Goal: Information Seeking & Learning: Find specific page/section

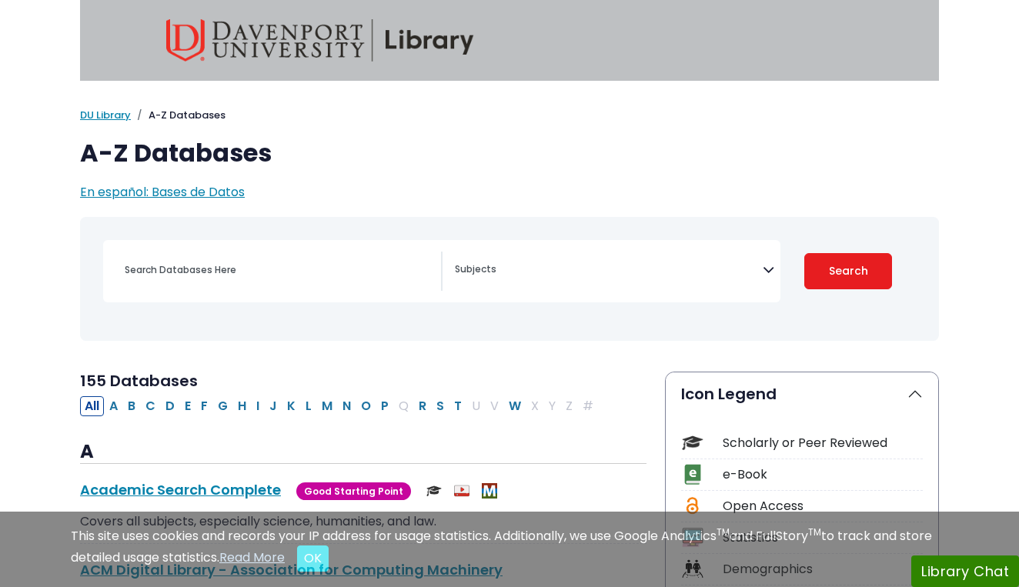
select select "Database Subject Filter"
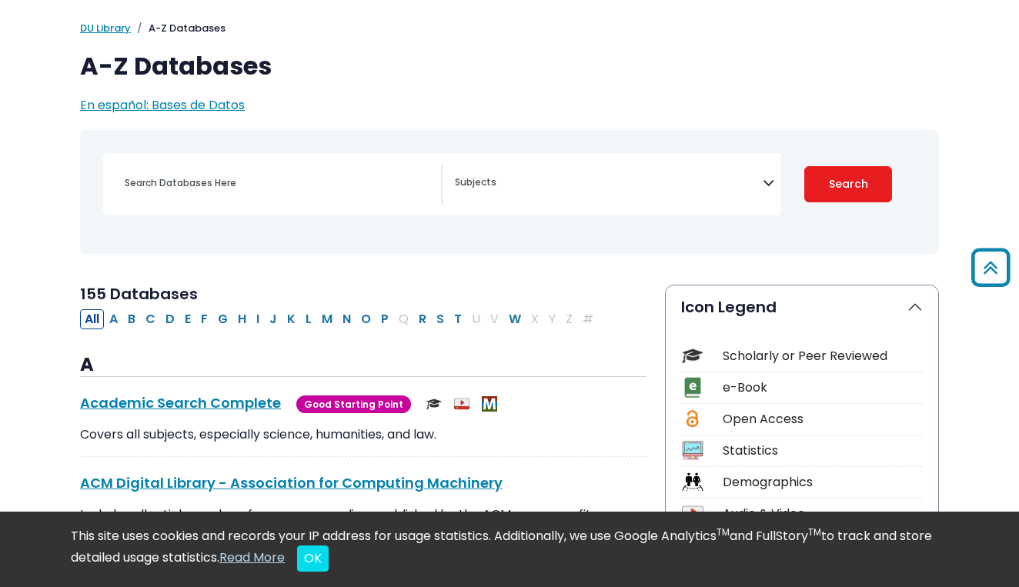
scroll to position [73, 0]
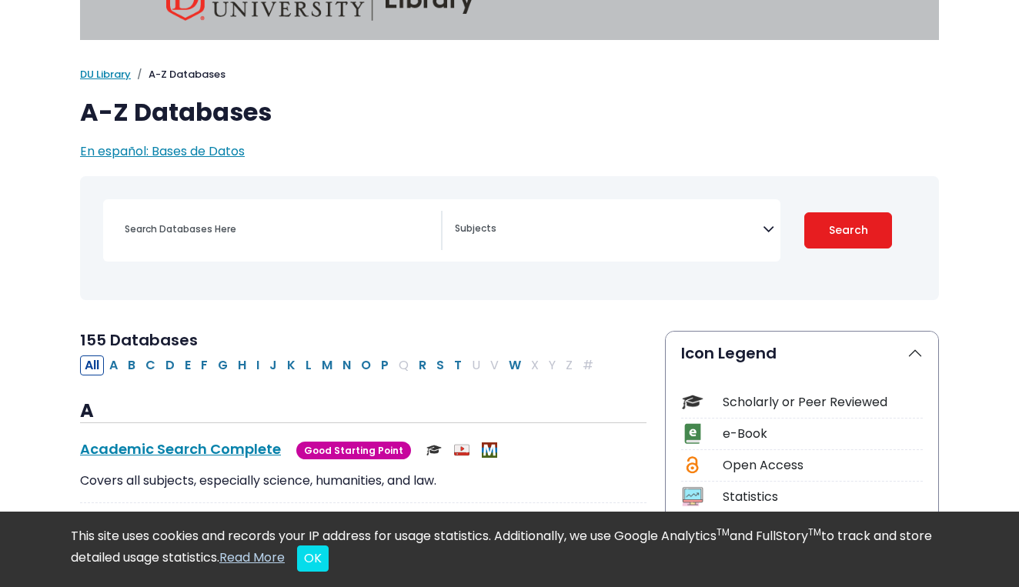
scroll to position [44, 0]
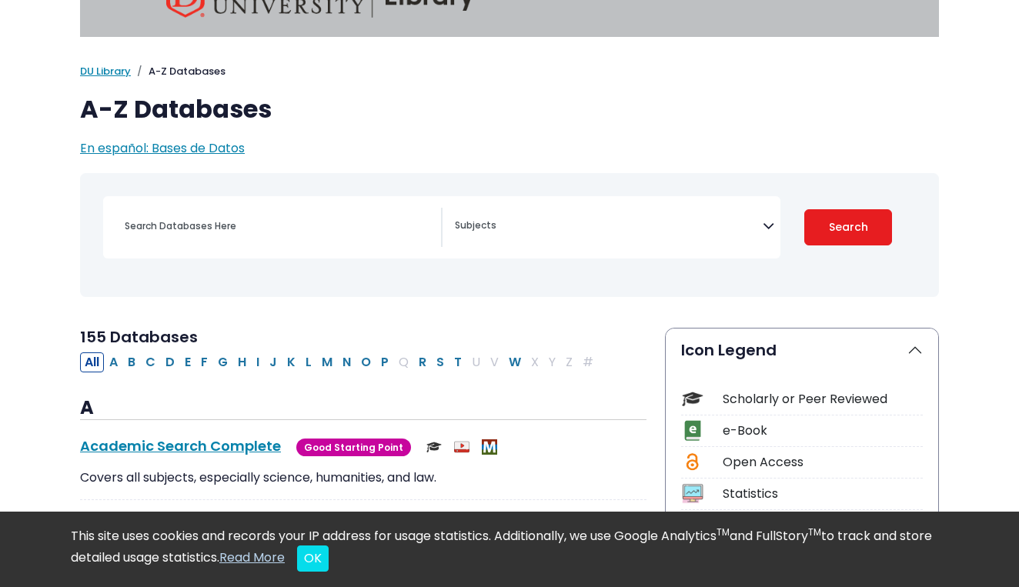
click at [238, 241] on div "Search filters" at bounding box center [278, 226] width 326 height 37
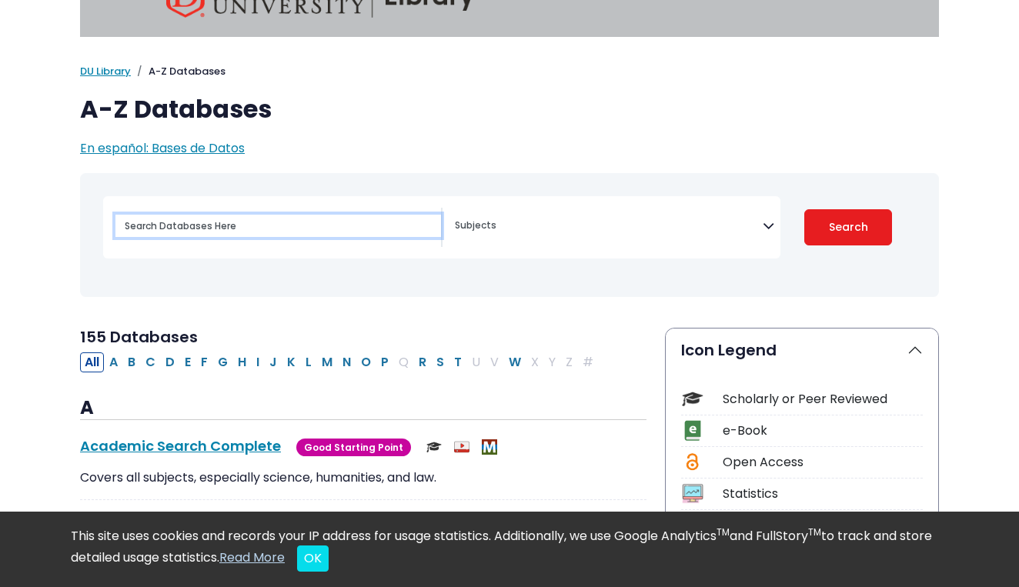
click at [243, 229] on input "Search database by title or keyword" at bounding box center [278, 226] width 326 height 22
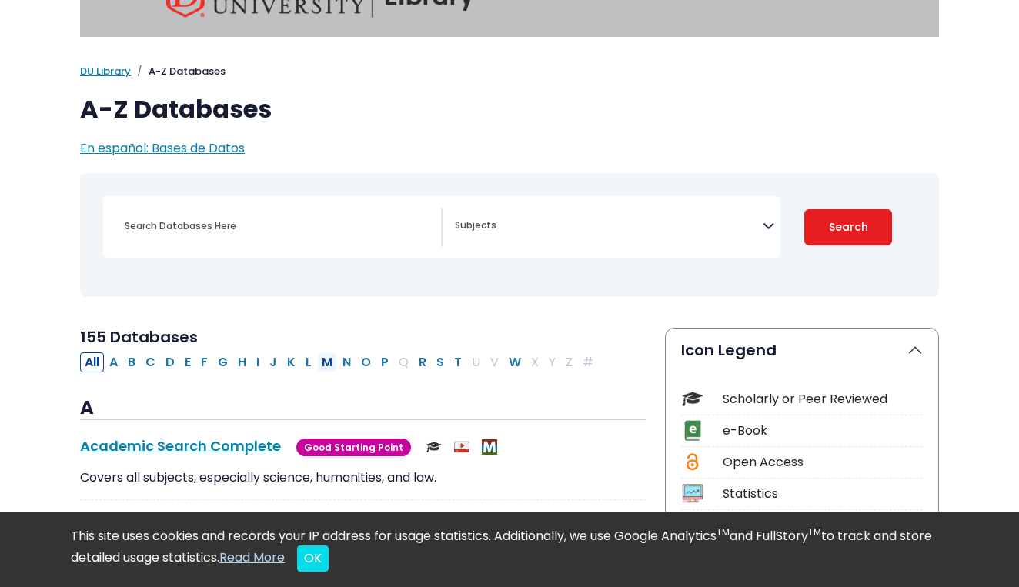
click at [321, 362] on button "M" at bounding box center [327, 362] width 20 height 20
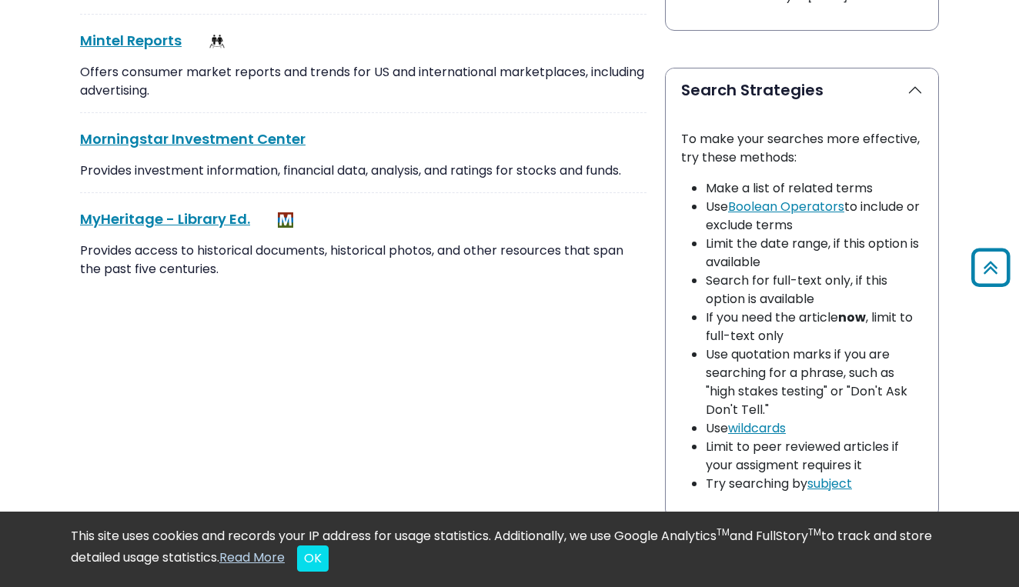
scroll to position [1050, 0]
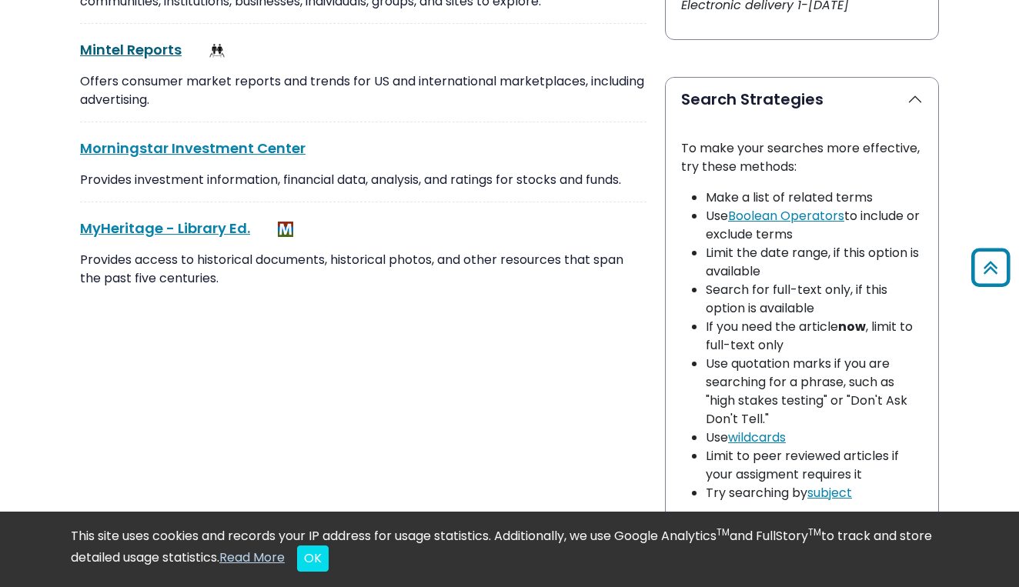
click at [162, 52] on link "Mintel Reports This link opens in a new window" at bounding box center [131, 49] width 102 height 19
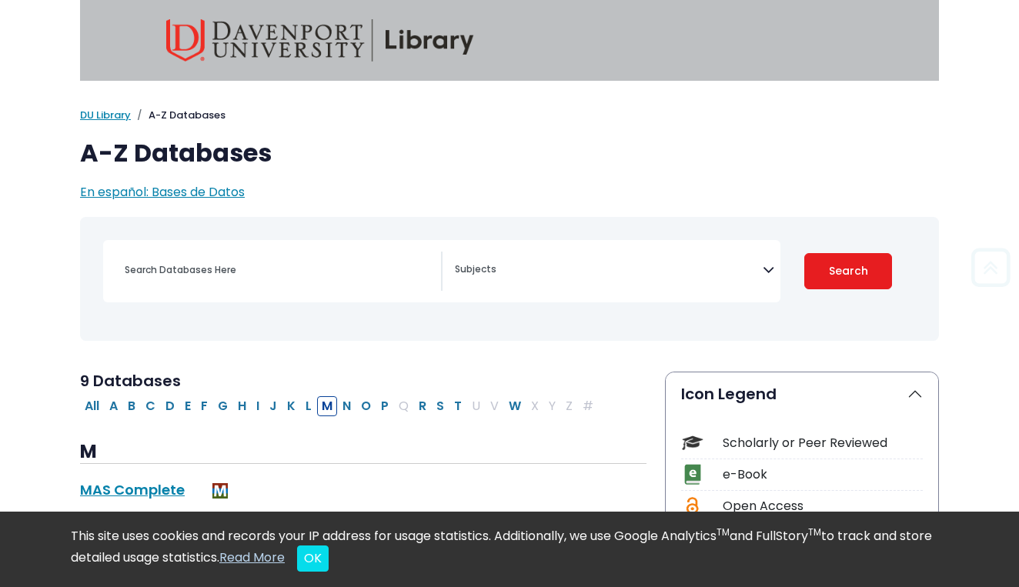
scroll to position [0, 0]
select select "Database Subject Filter"
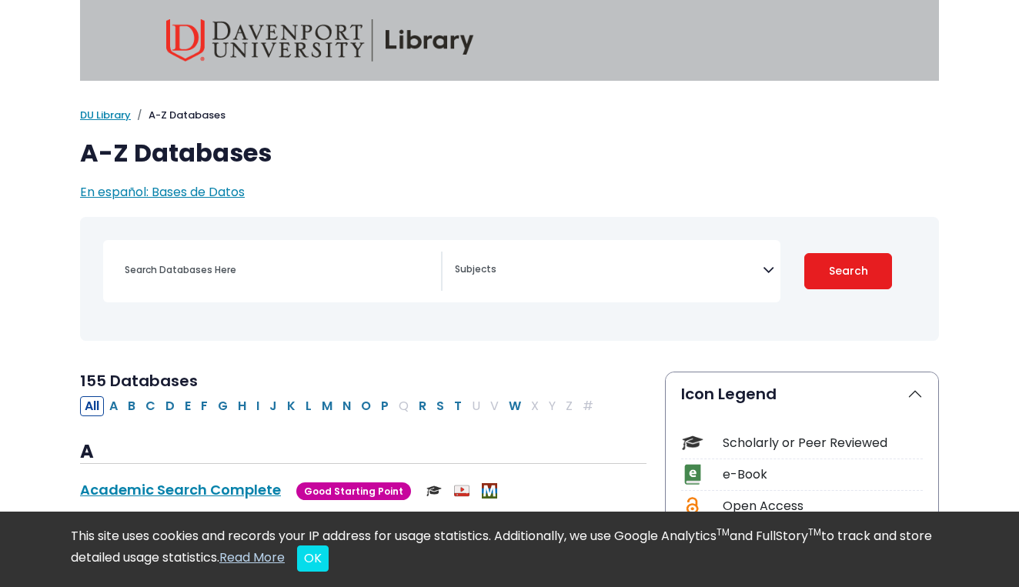
scroll to position [44, 0]
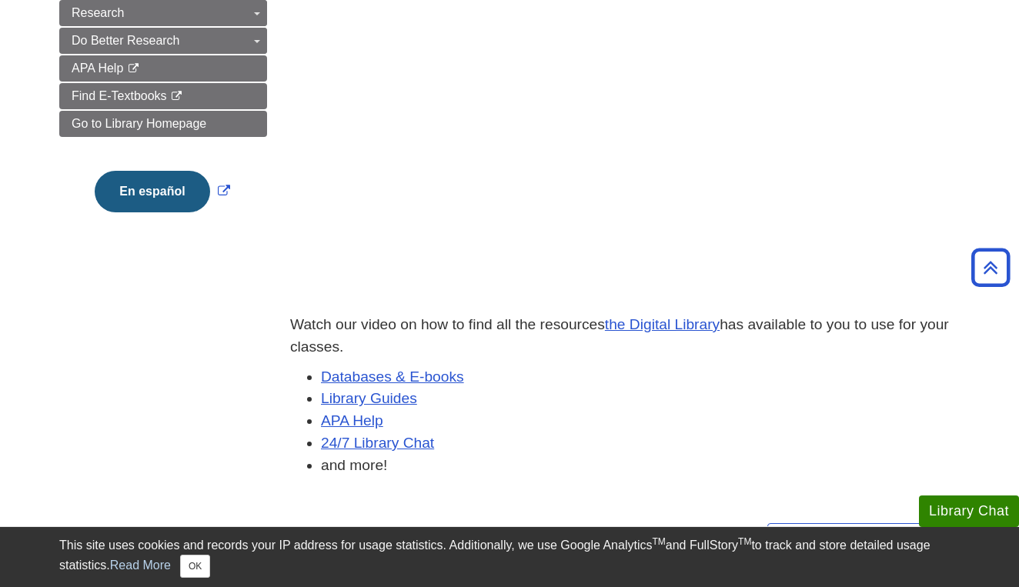
scroll to position [301, 0]
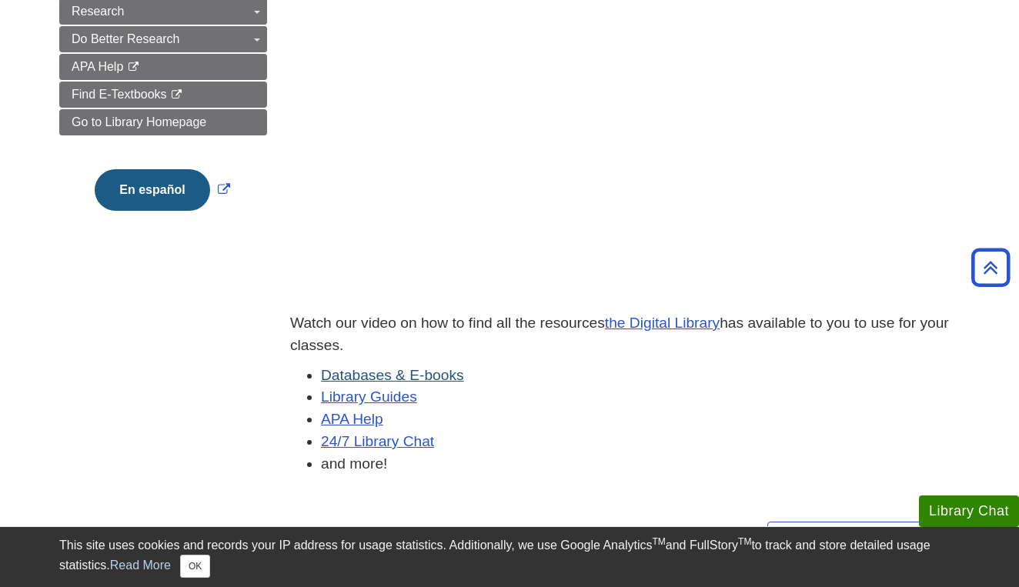
click at [373, 371] on link "Databases & E-books" at bounding box center [392, 375] width 143 height 16
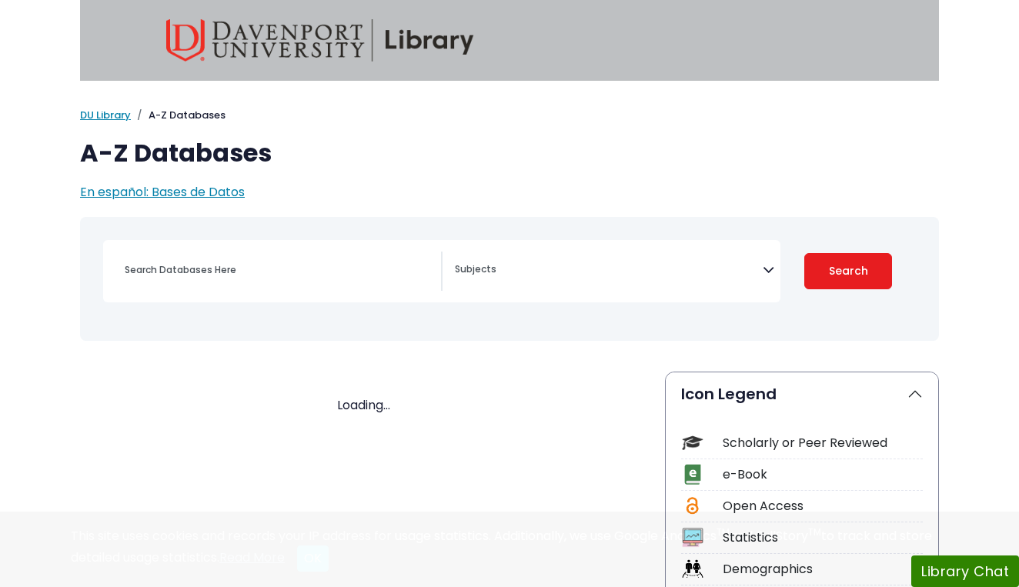
select select "Database Subject Filter"
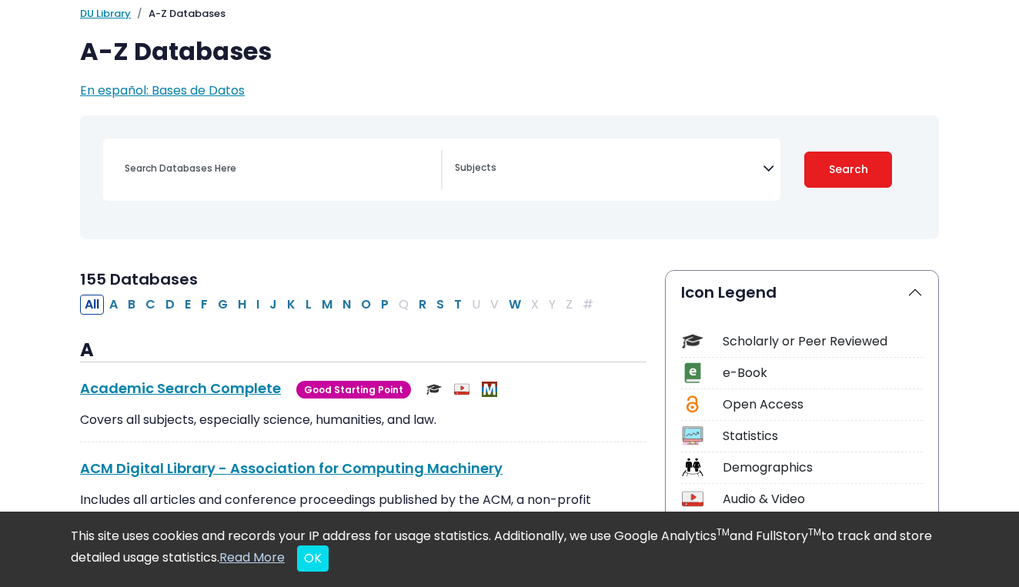
scroll to position [108, 0]
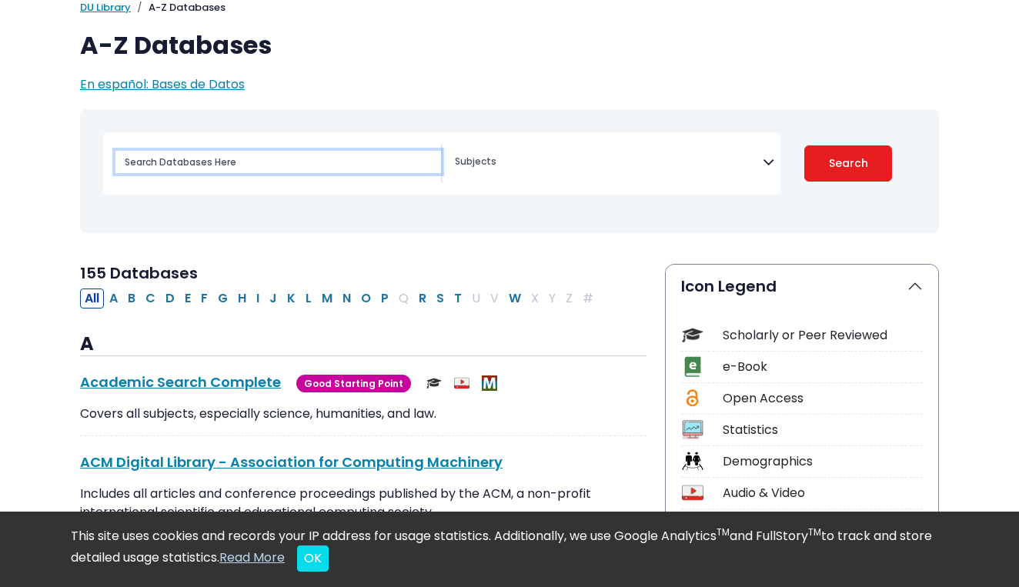
click at [356, 154] on input "Search database by title or keyword" at bounding box center [278, 162] width 326 height 22
type input "pot it notes"
click at [848, 162] on button "Search" at bounding box center [848, 163] width 88 height 36
select select "Database Subject Filter"
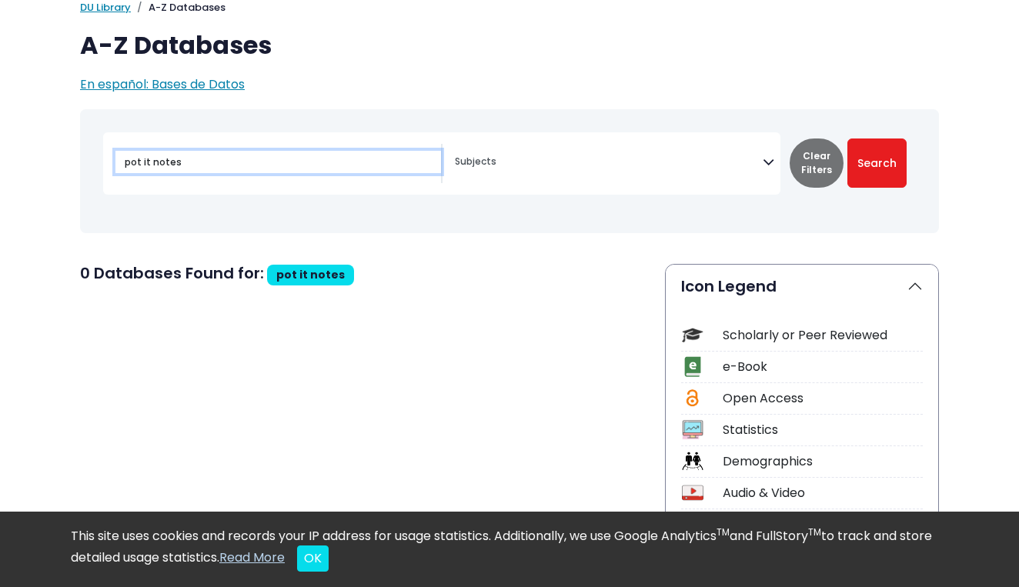
click at [135, 157] on input "pot it notes" at bounding box center [278, 162] width 326 height 22
type input "post it notes"
click at [877, 162] on button "Search" at bounding box center [876, 163] width 59 height 49
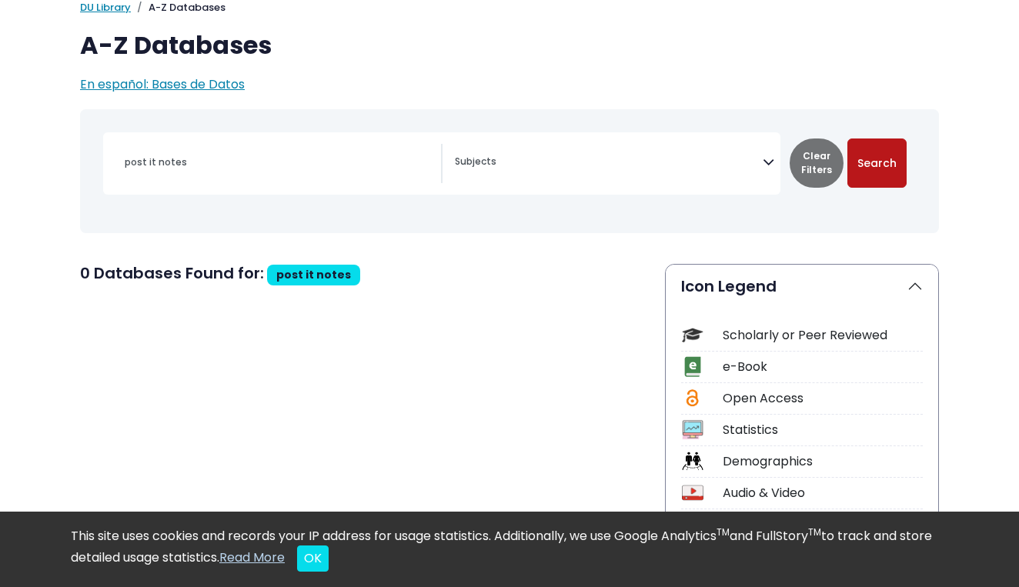
click at [874, 172] on button "Search" at bounding box center [876, 163] width 59 height 49
click at [874, 173] on button "Search" at bounding box center [876, 163] width 59 height 49
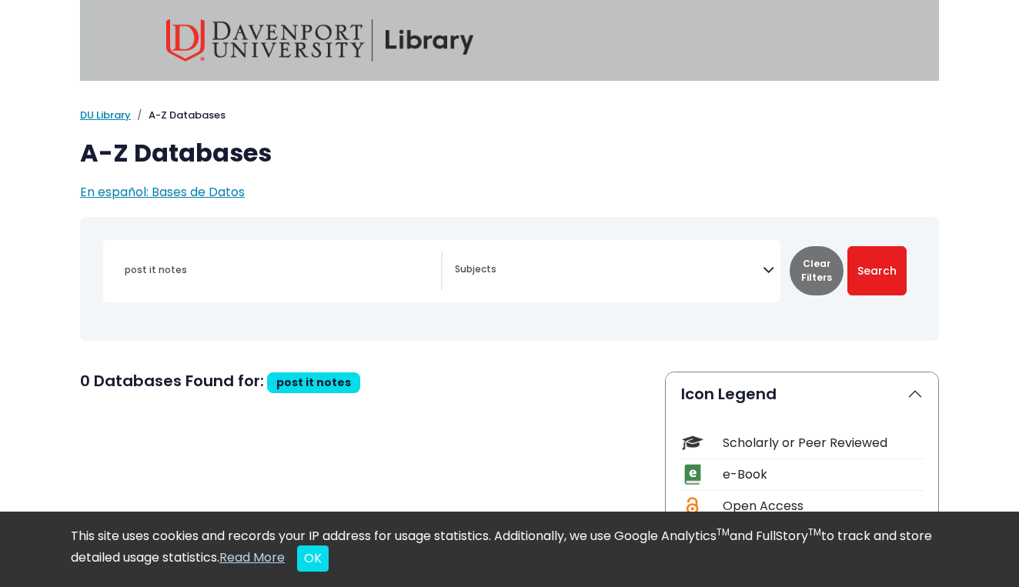
select select "Database Subject Filter"
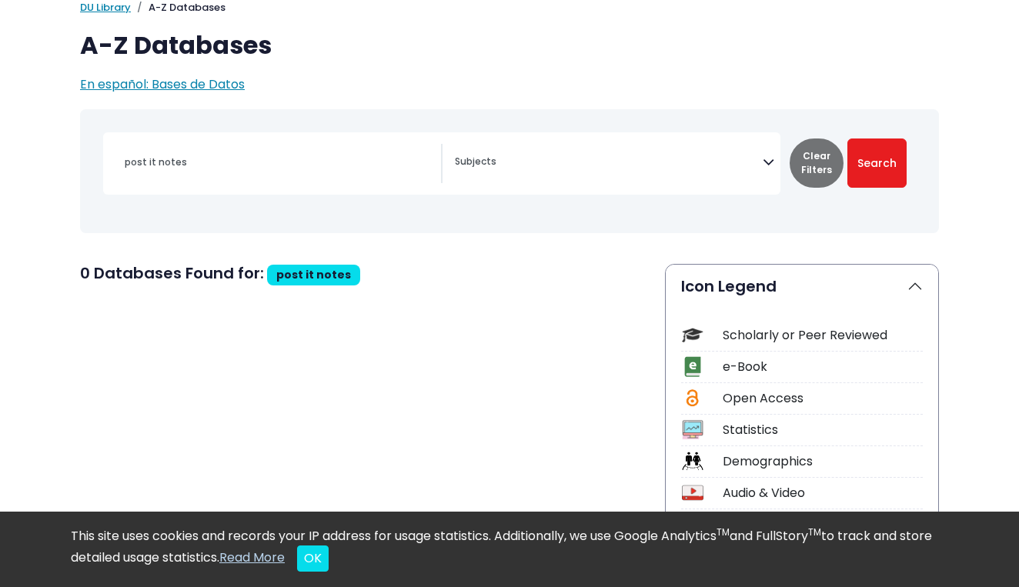
type input "pot it notes"
select select "Database Subject Filter"
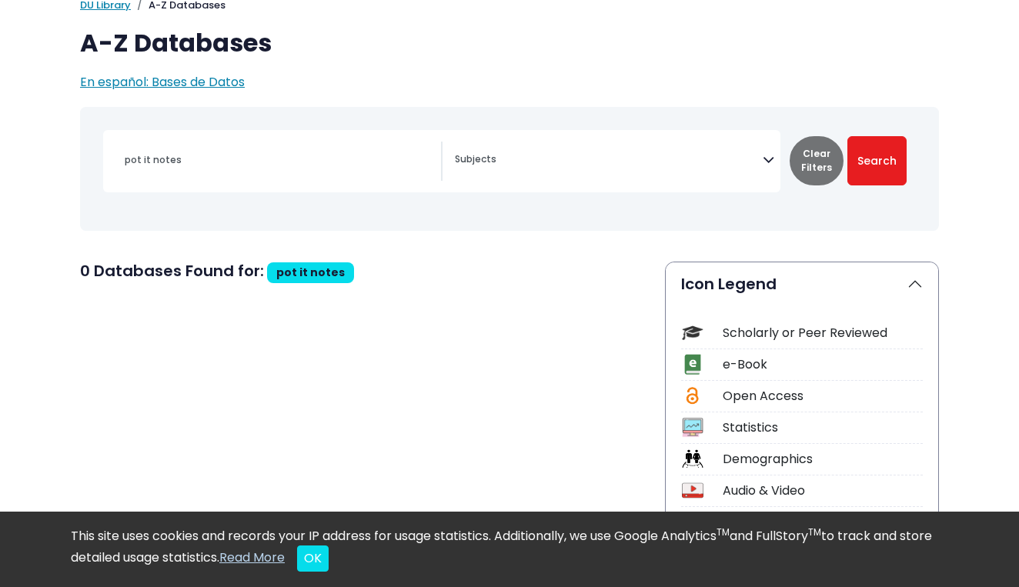
scroll to position [108, 0]
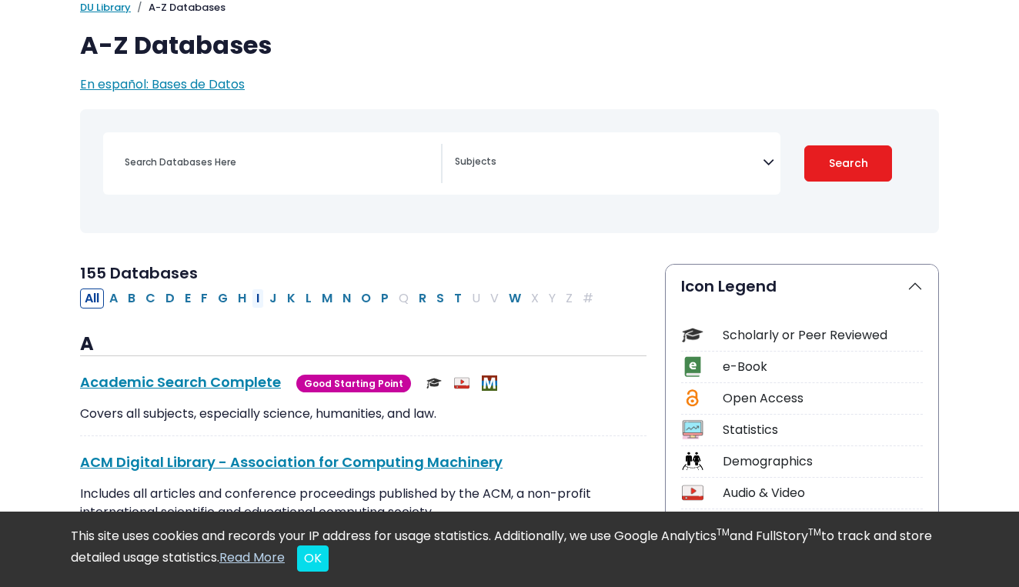
click at [257, 297] on button "I" at bounding box center [258, 299] width 12 height 20
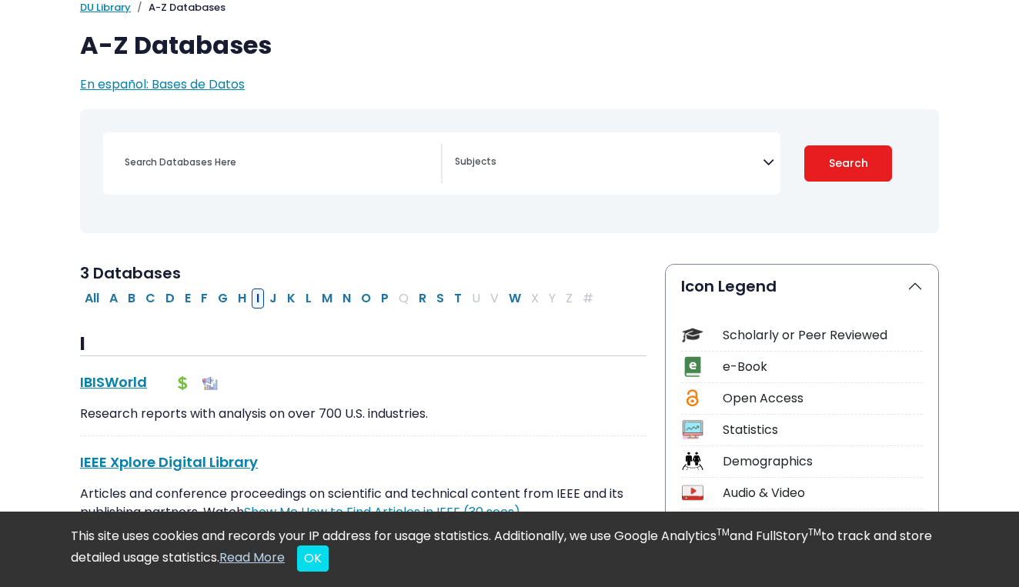
click at [258, 297] on button "I" at bounding box center [258, 299] width 12 height 20
select select "Database Subject Filter"
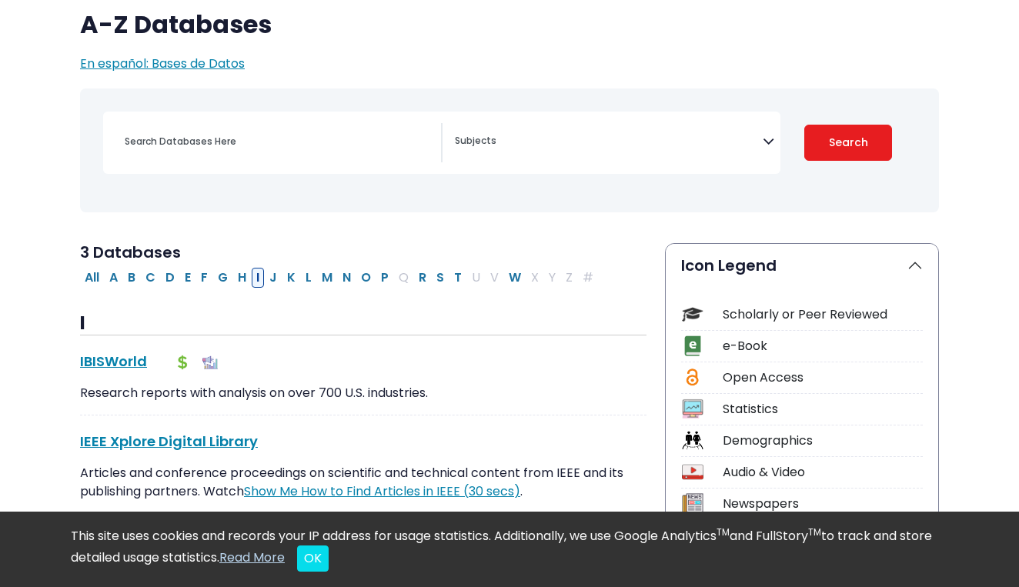
scroll to position [142, 0]
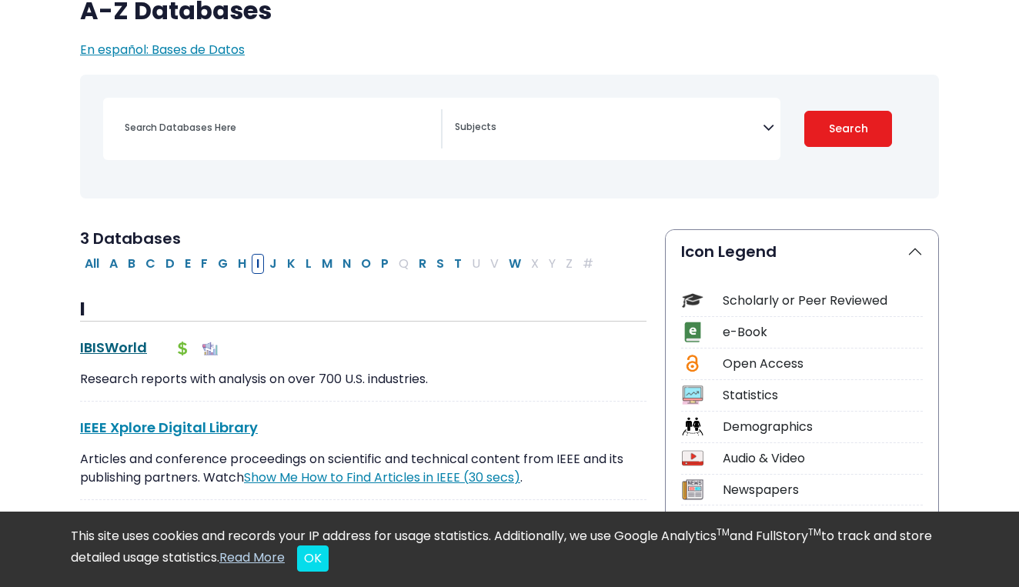
click at [103, 349] on link "IBISWorld This link opens in a new window" at bounding box center [113, 347] width 67 height 19
